Goal: Check status: Check status

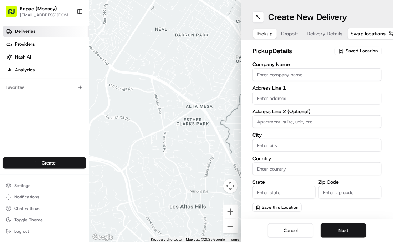
drag, startPoint x: 31, startPoint y: 30, endPoint x: 37, endPoint y: 30, distance: 6.4
click at [31, 30] on span "Deliveries" at bounding box center [25, 31] width 20 height 6
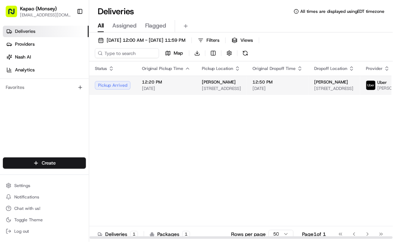
click at [164, 85] on span "12:20 PM" at bounding box center [166, 82] width 49 height 6
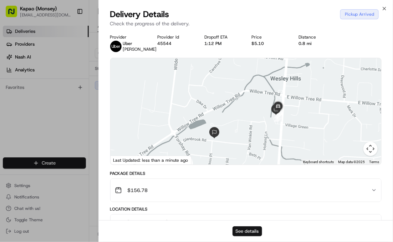
click at [247, 233] on button "See details" at bounding box center [248, 231] width 30 height 10
